Goal: Information Seeking & Learning: Learn about a topic

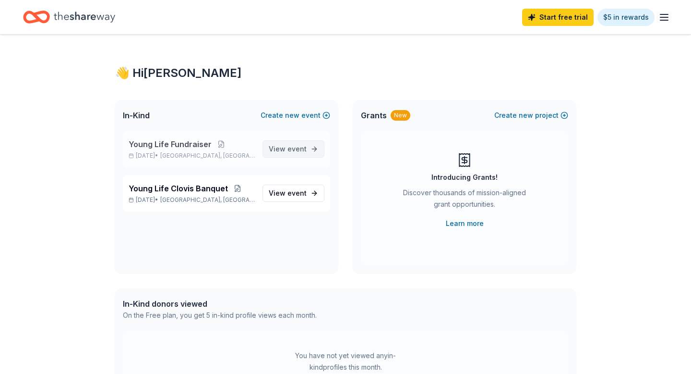
click at [279, 150] on span "View event" at bounding box center [288, 149] width 38 height 12
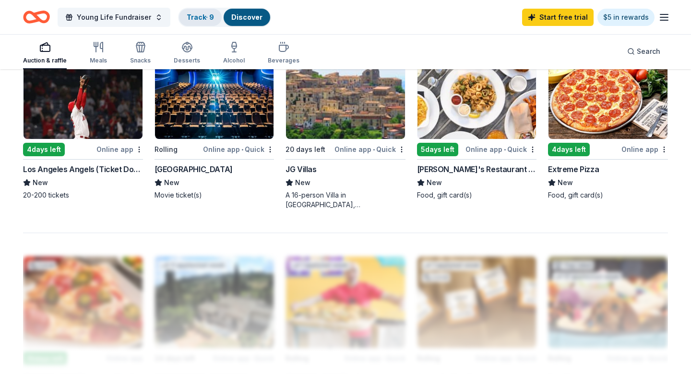
scroll to position [672, 0]
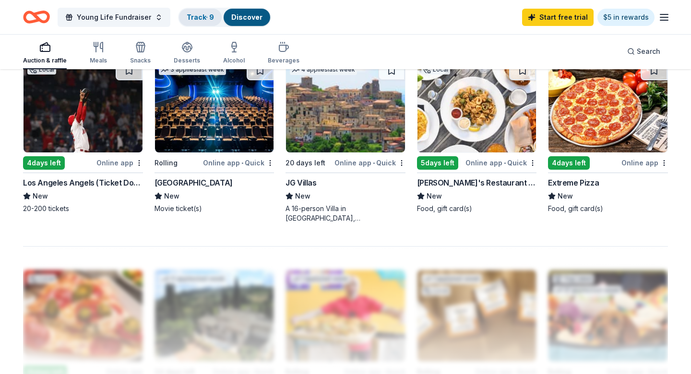
click at [204, 19] on link "Track · 9" at bounding box center [200, 17] width 27 height 8
click at [193, 17] on link "Track · 9" at bounding box center [200, 17] width 27 height 8
click at [144, 19] on span "Young Life Fundraiser" at bounding box center [114, 18] width 74 height 12
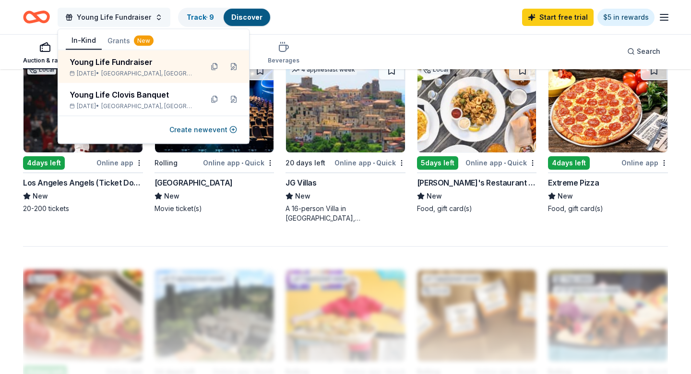
scroll to position [0, 0]
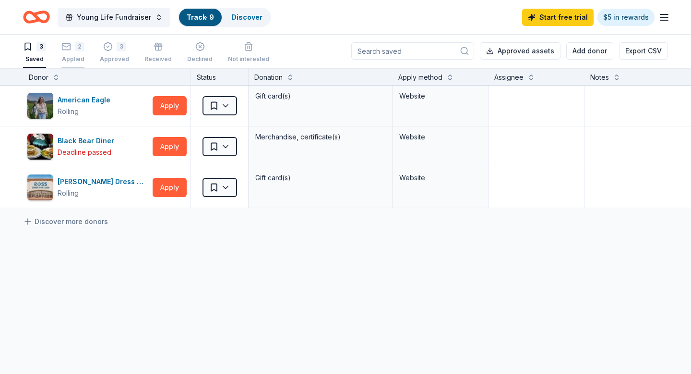
click at [78, 47] on div "2" at bounding box center [80, 47] width 10 height 10
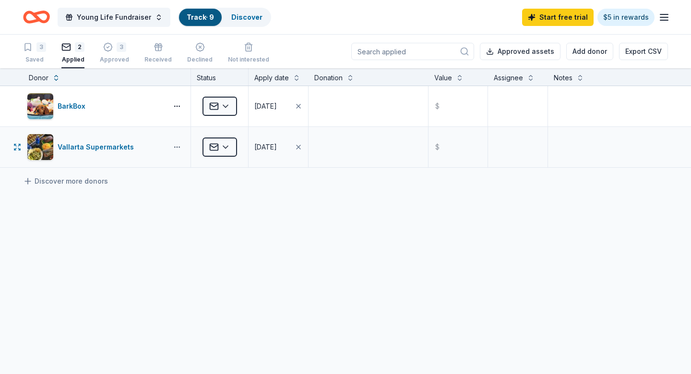
click at [177, 146] on button "button" at bounding box center [177, 147] width 19 height 8
click at [225, 147] on html "Young Life Fundraiser Track · 9 Discover Start free trial $5 in rewards 3 Saved…" at bounding box center [345, 187] width 691 height 374
click at [176, 148] on html "Young Life Fundraiser Track · 9 Discover Start free trial $5 in rewards 3 Saved…" at bounding box center [345, 187] width 691 height 374
click at [116, 52] on div "3 Approved" at bounding box center [114, 52] width 29 height 21
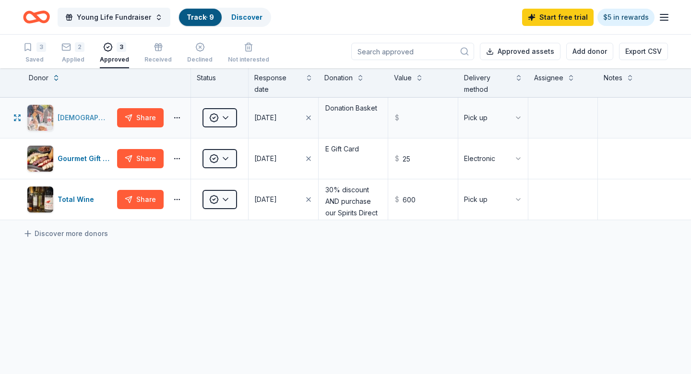
click at [80, 117] on div "[DEMOGRAPHIC_DATA]-fil-A ([GEOGRAPHIC_DATA])" at bounding box center [86, 118] width 56 height 12
click at [70, 53] on div "2 Applied" at bounding box center [72, 52] width 23 height 21
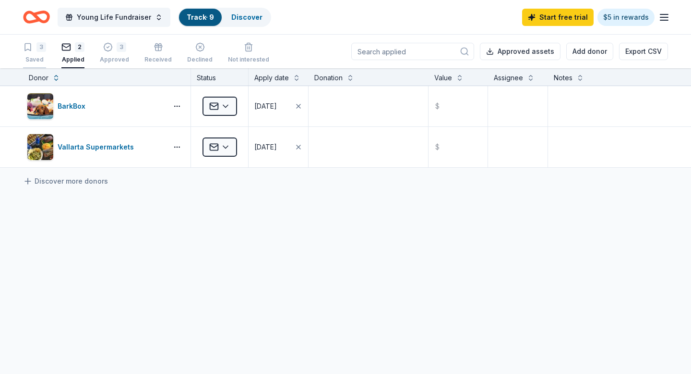
click at [35, 48] on div "3" at bounding box center [34, 47] width 23 height 10
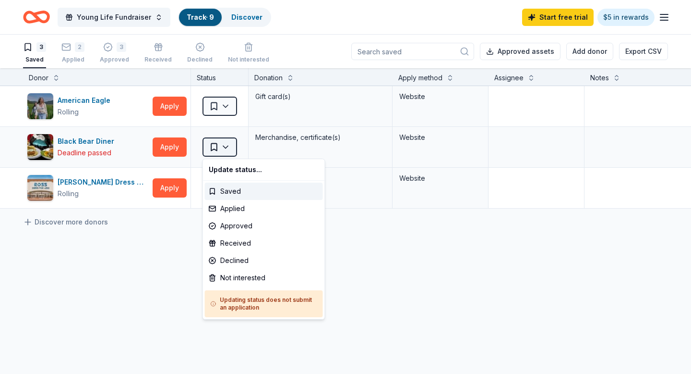
click at [227, 148] on html "Young Life Fundraiser Track · 9 Discover Start free trial $5 in rewards 3 Saved…" at bounding box center [345, 187] width 691 height 374
click at [230, 278] on div "Not interested" at bounding box center [264, 277] width 118 height 17
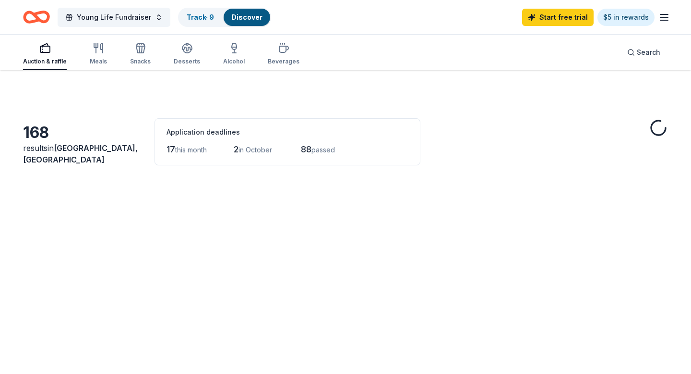
scroll to position [672, 0]
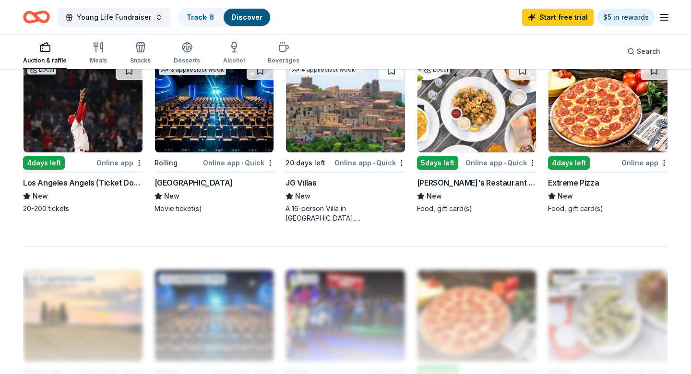
click at [683, 92] on div "168 results in [GEOGRAPHIC_DATA], [GEOGRAPHIC_DATA] Application deadlines 17 th…" at bounding box center [345, 14] width 691 height 1233
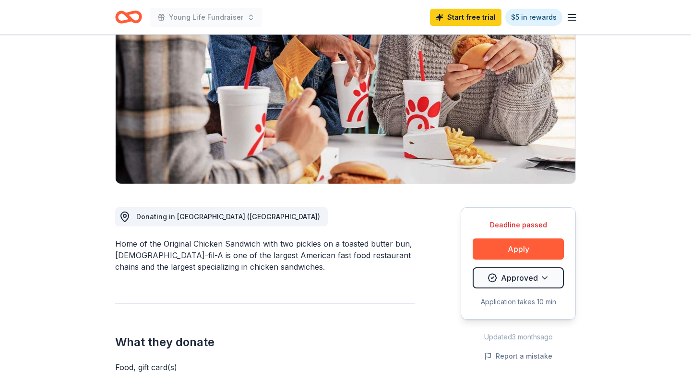
scroll to position [154, 0]
